Goal: Information Seeking & Learning: Learn about a topic

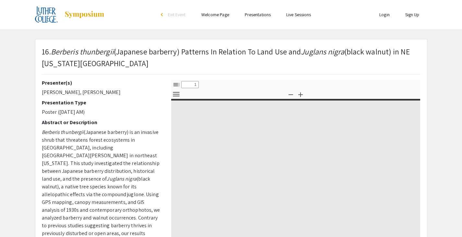
select select "custom"
type input "0"
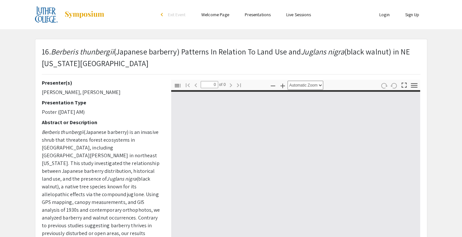
select select "custom"
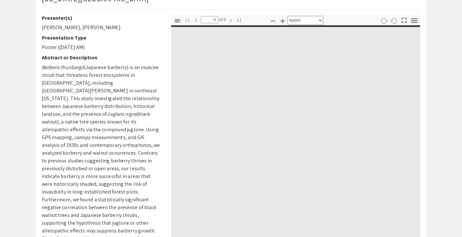
type input "1"
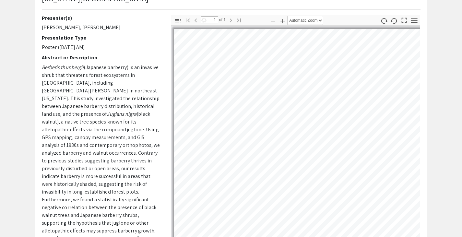
scroll to position [41, 0]
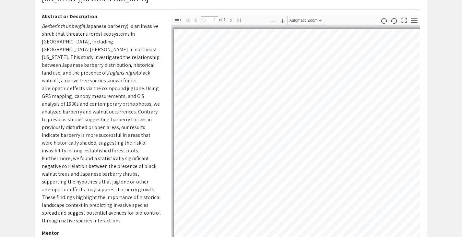
select select "auto"
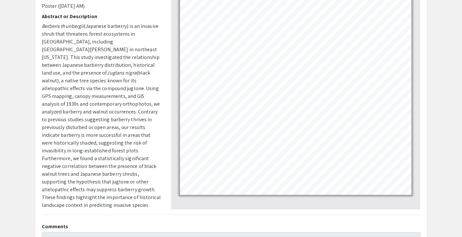
scroll to position [65, 0]
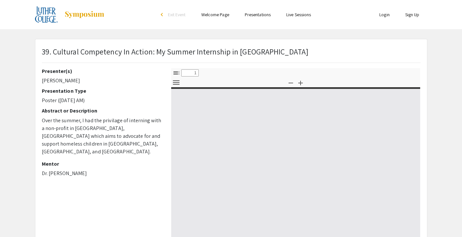
select select "custom"
type input "0"
select select "custom"
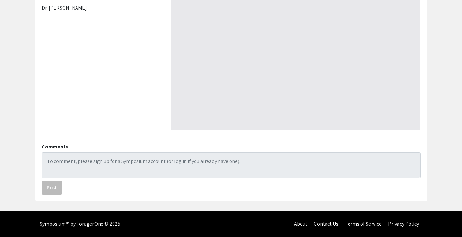
scroll to position [68, 0]
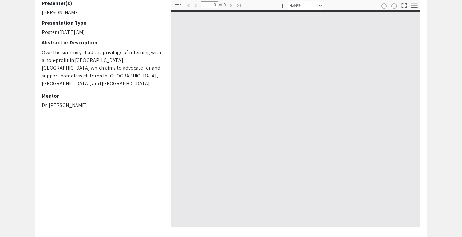
type input "1"
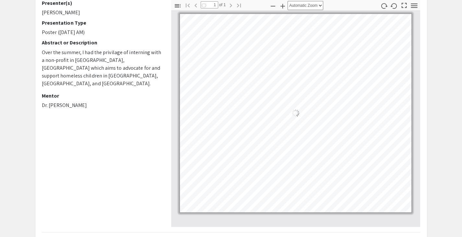
select select "auto"
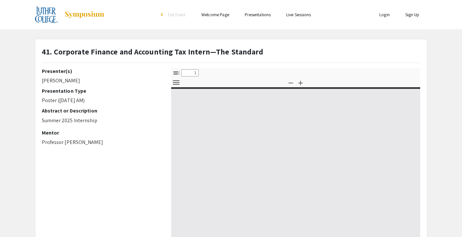
select select "custom"
type input "0"
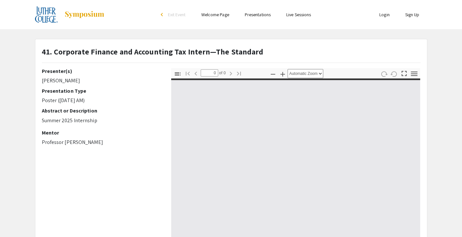
select select "custom"
type input "1"
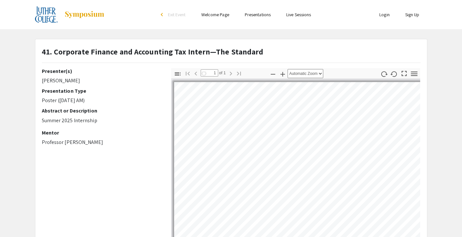
select select "auto"
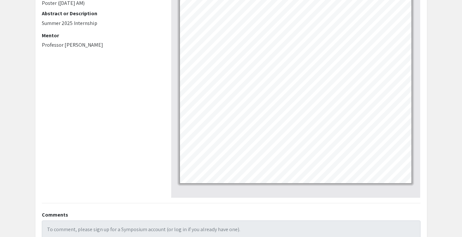
scroll to position [65, 0]
